Goal: Check status: Check status

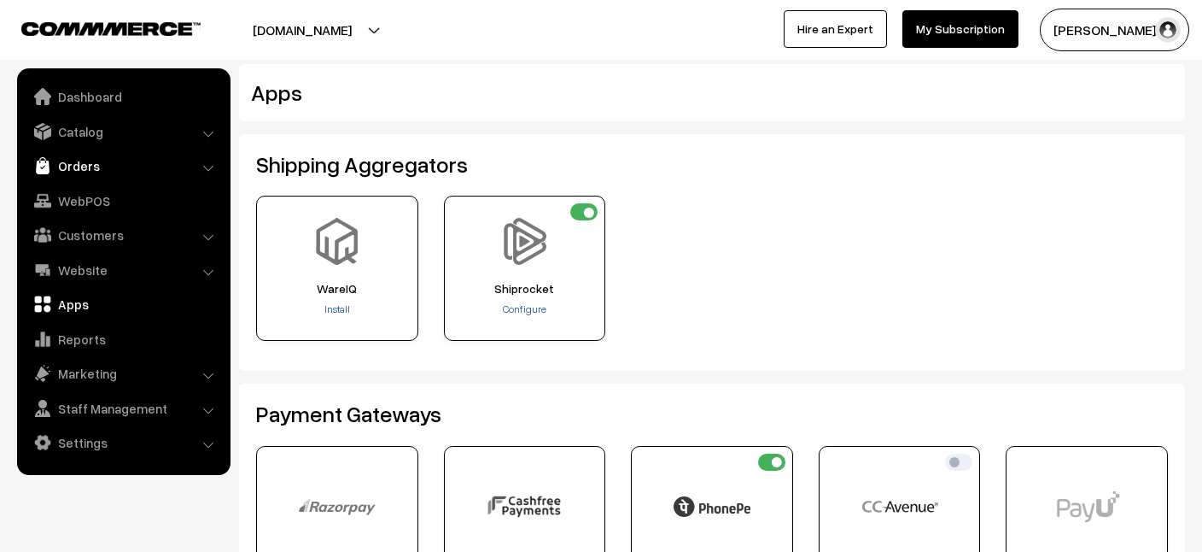
click at [70, 161] on link "Orders" at bounding box center [122, 165] width 203 height 31
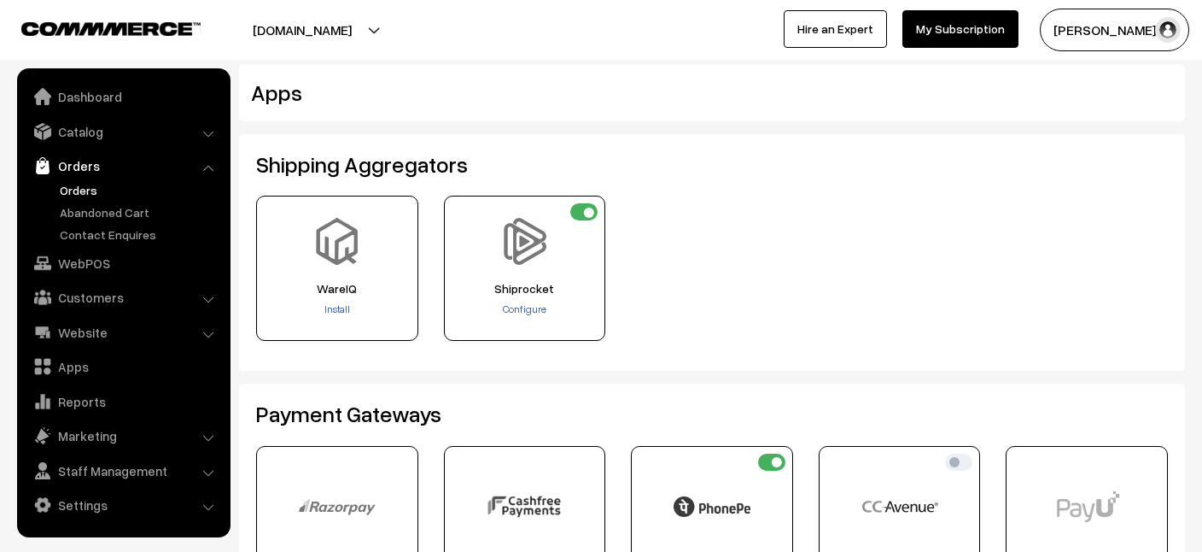
click at [88, 191] on link "Orders" at bounding box center [139, 190] width 169 height 18
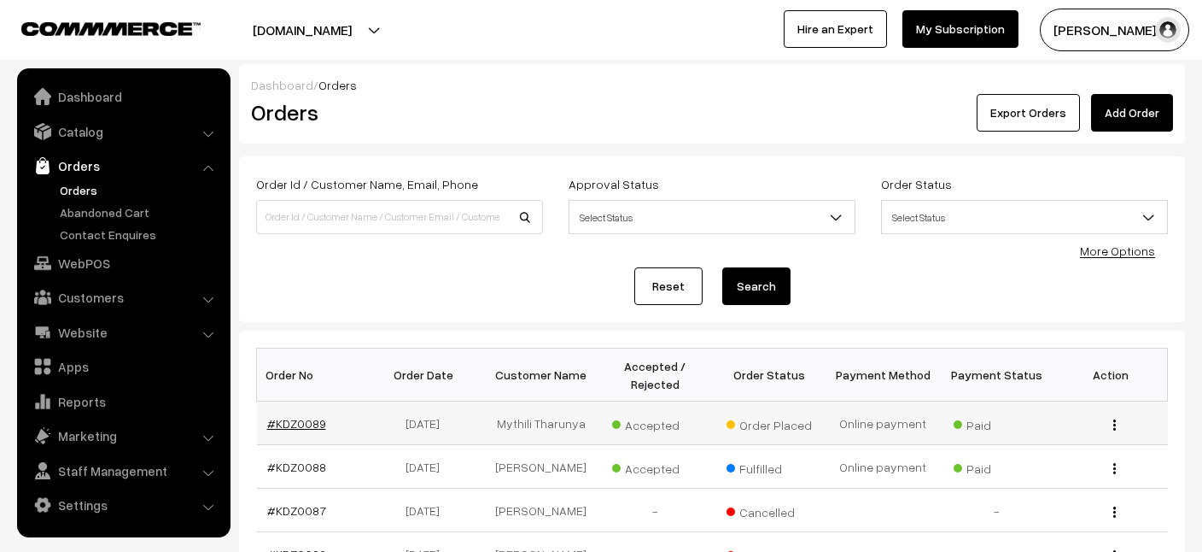
click at [301, 423] on link "#KDZ0089" at bounding box center [296, 423] width 59 height 15
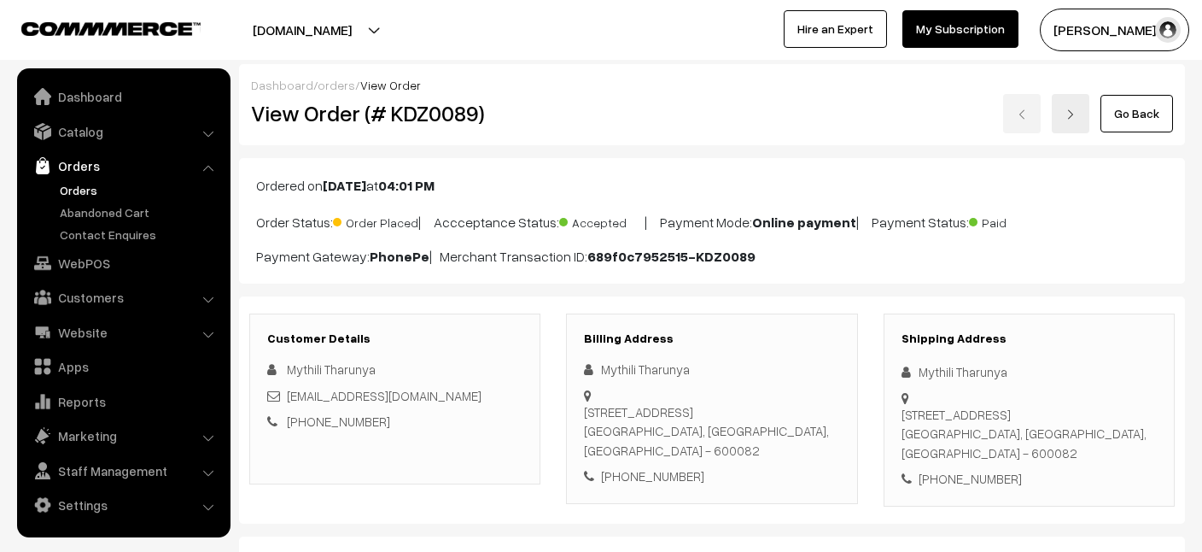
scroll to position [303, 0]
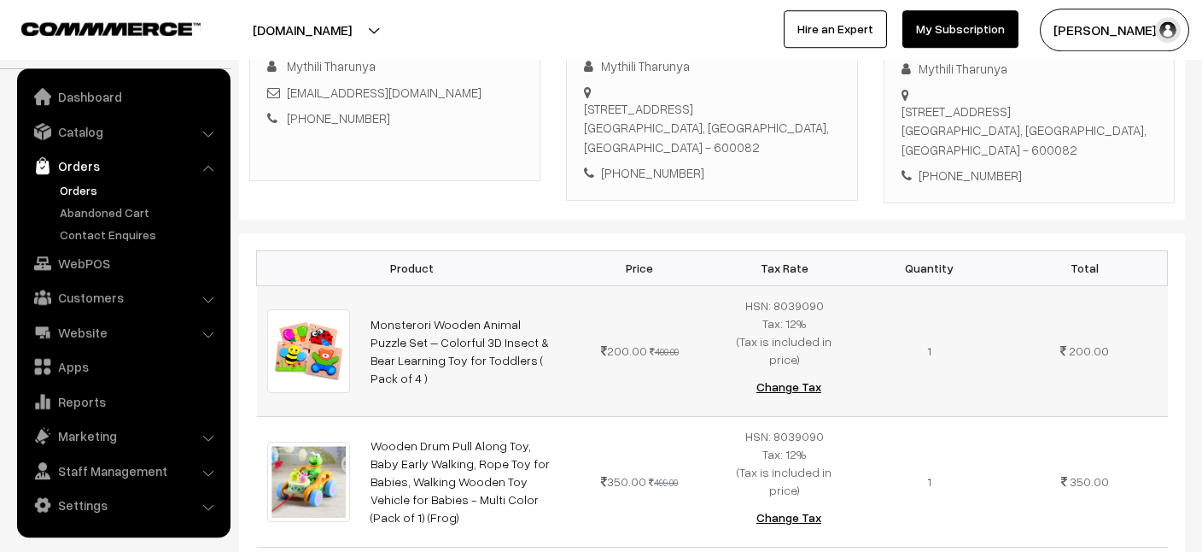
click at [309, 324] on img at bounding box center [308, 350] width 83 height 83
